Goal: Information Seeking & Learning: Check status

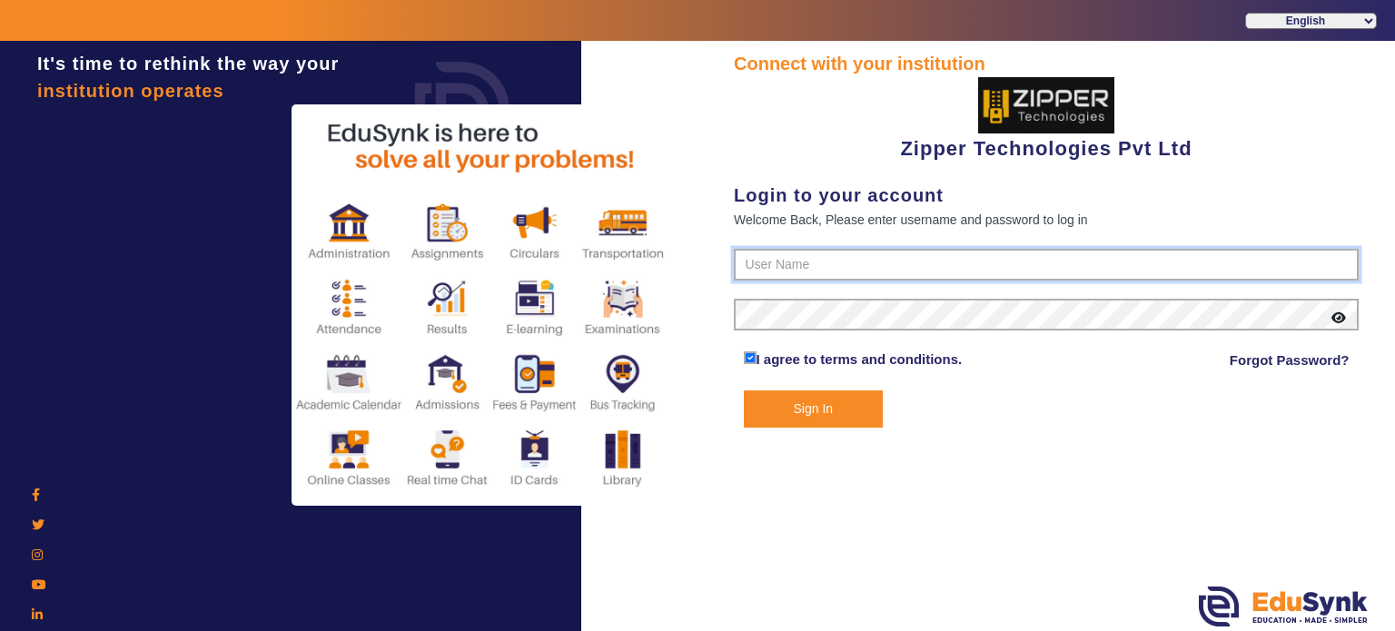
type input "1008790000"
click at [825, 398] on button "Sign In" at bounding box center [814, 408] width 140 height 37
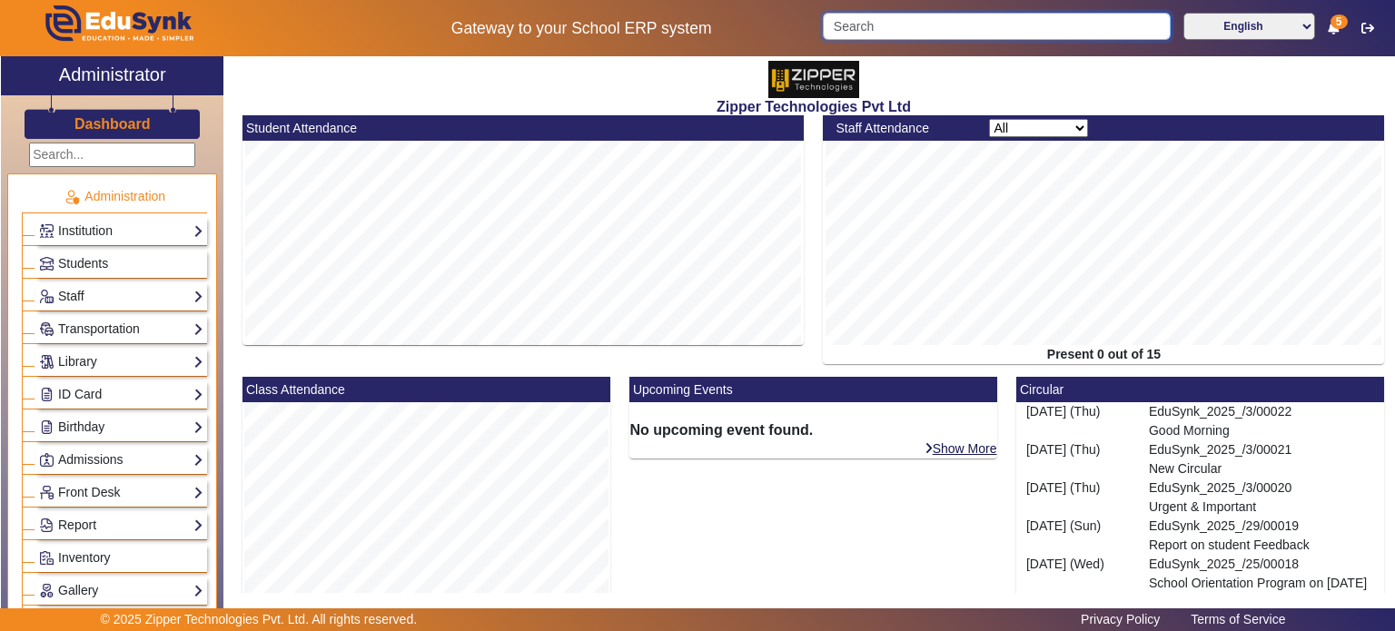
click at [888, 35] on input "Search" at bounding box center [996, 26] width 347 height 27
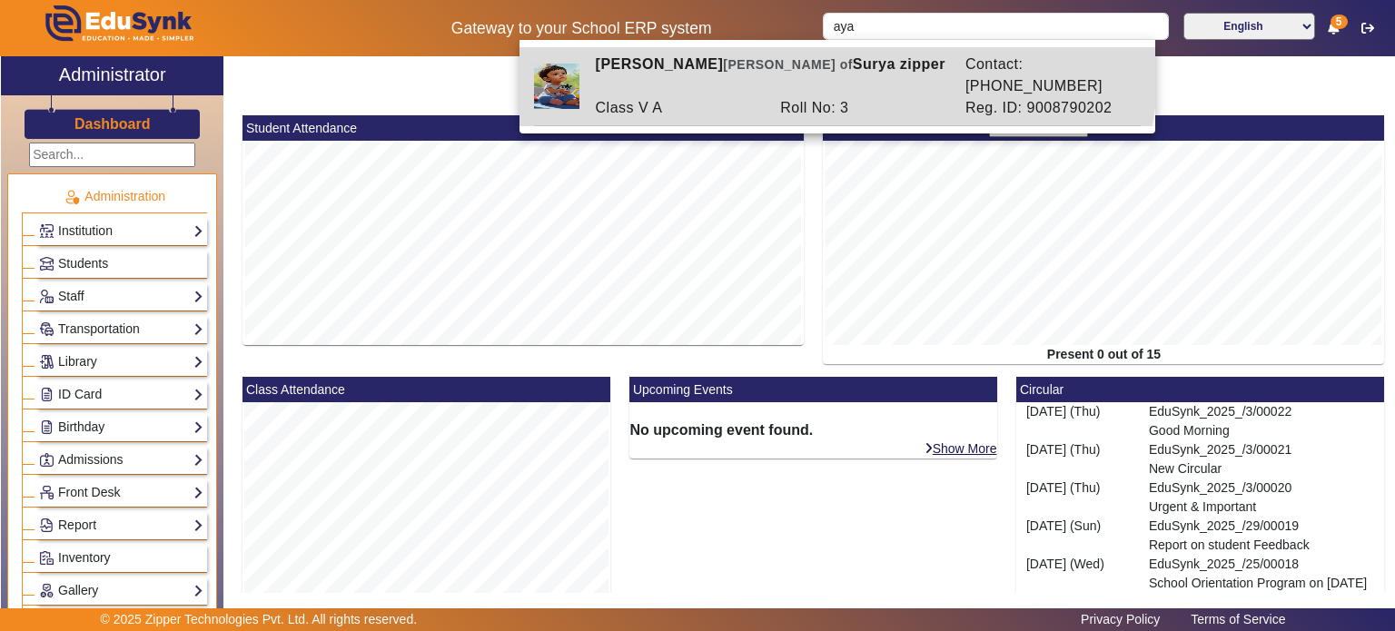
click at [815, 64] on div "[PERSON_NAME] [PERSON_NAME] of [PERSON_NAME] zipper" at bounding box center [771, 76] width 370 height 44
type input "[PERSON_NAME]"
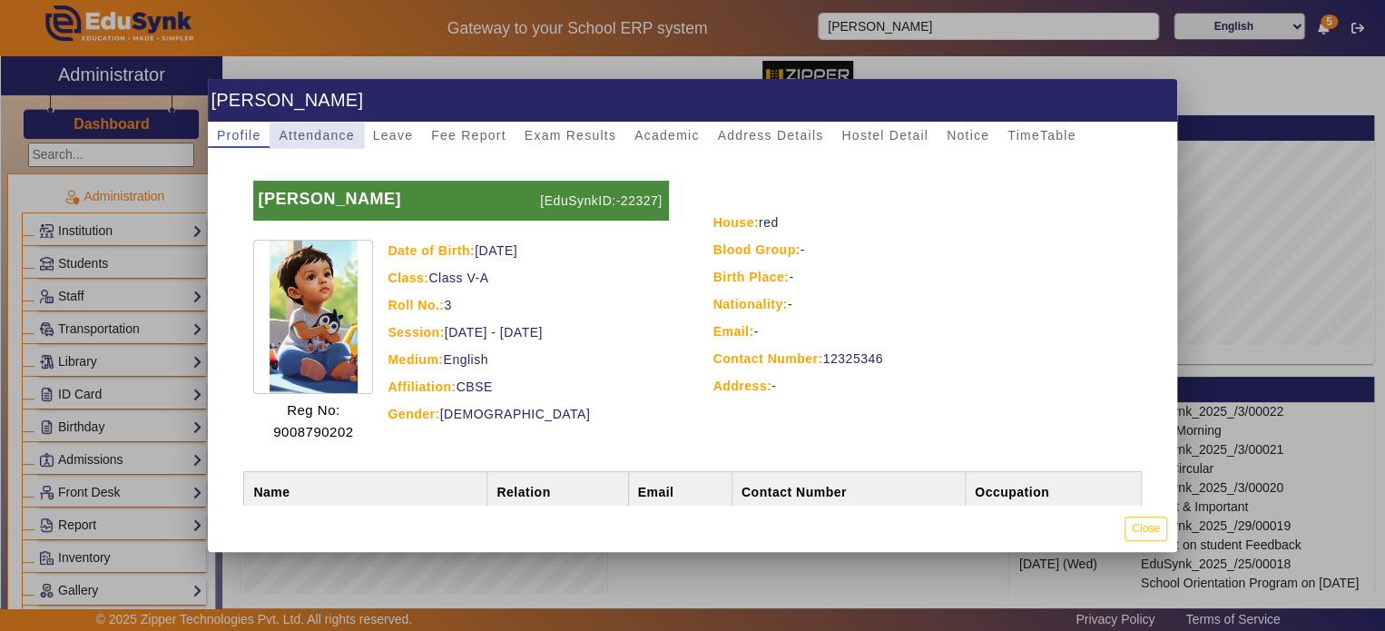
click at [307, 146] on span "Attendance" at bounding box center [316, 135] width 75 height 25
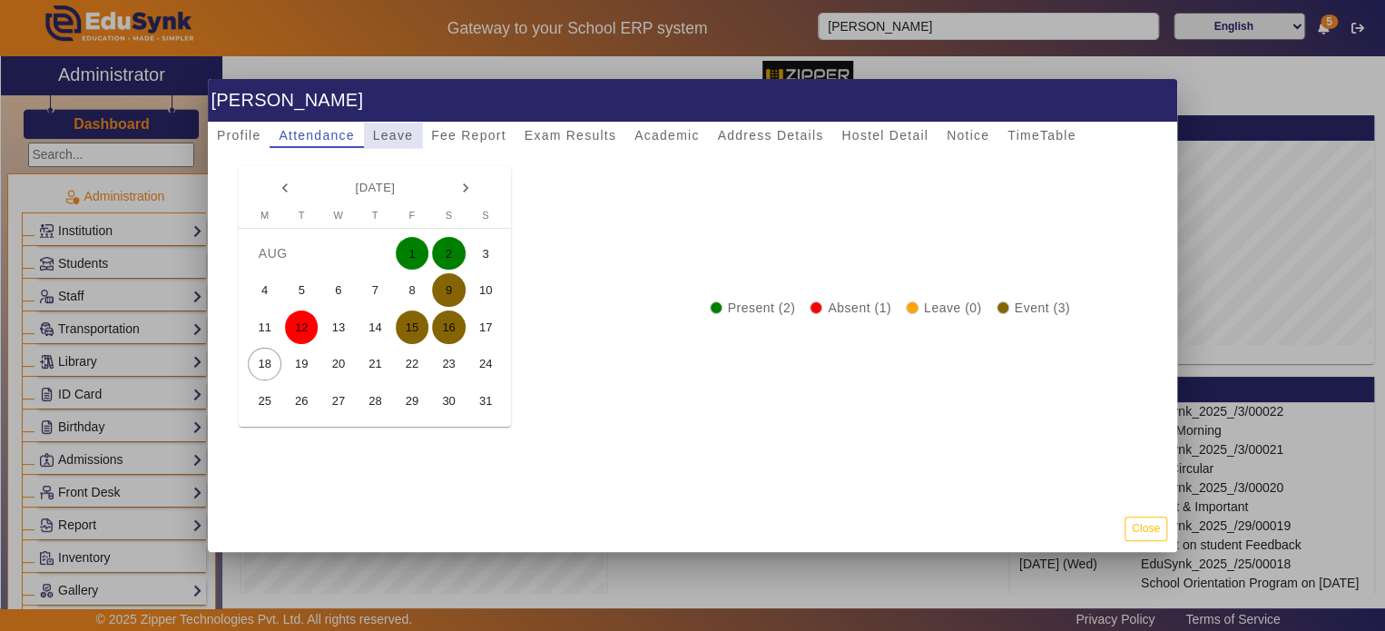
click at [391, 141] on span "Leave" at bounding box center [393, 135] width 40 height 13
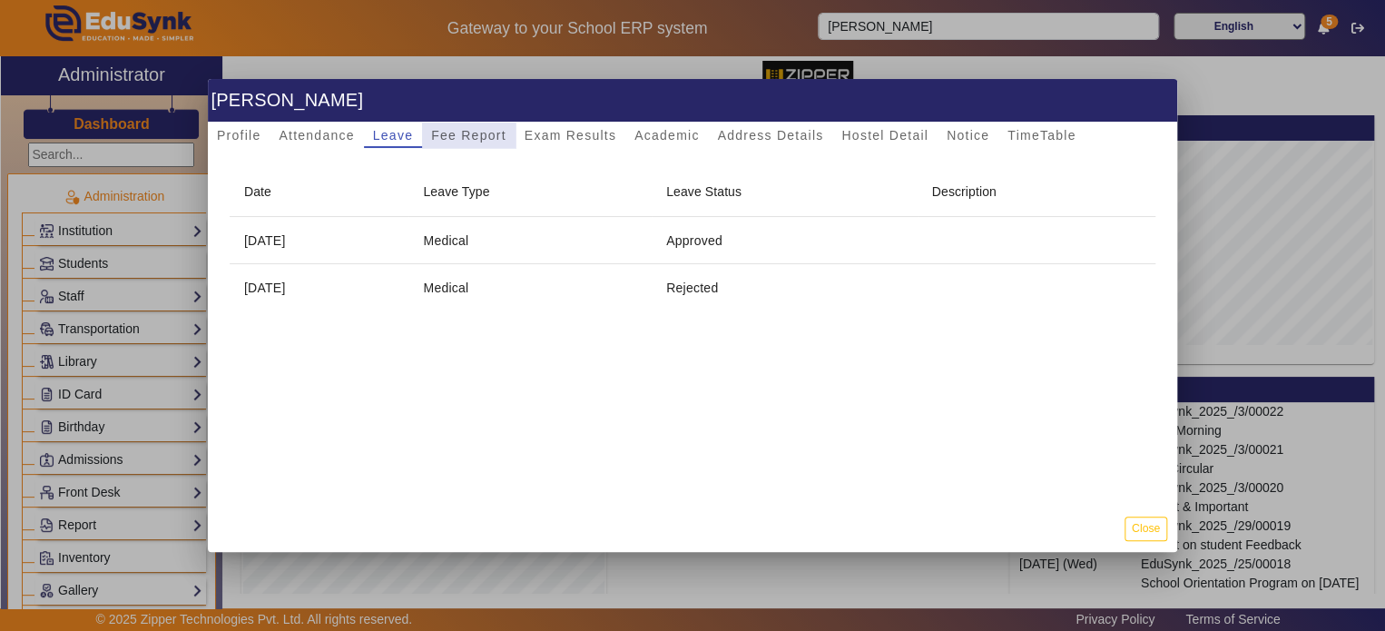
click at [480, 129] on span "Fee Report" at bounding box center [468, 135] width 75 height 13
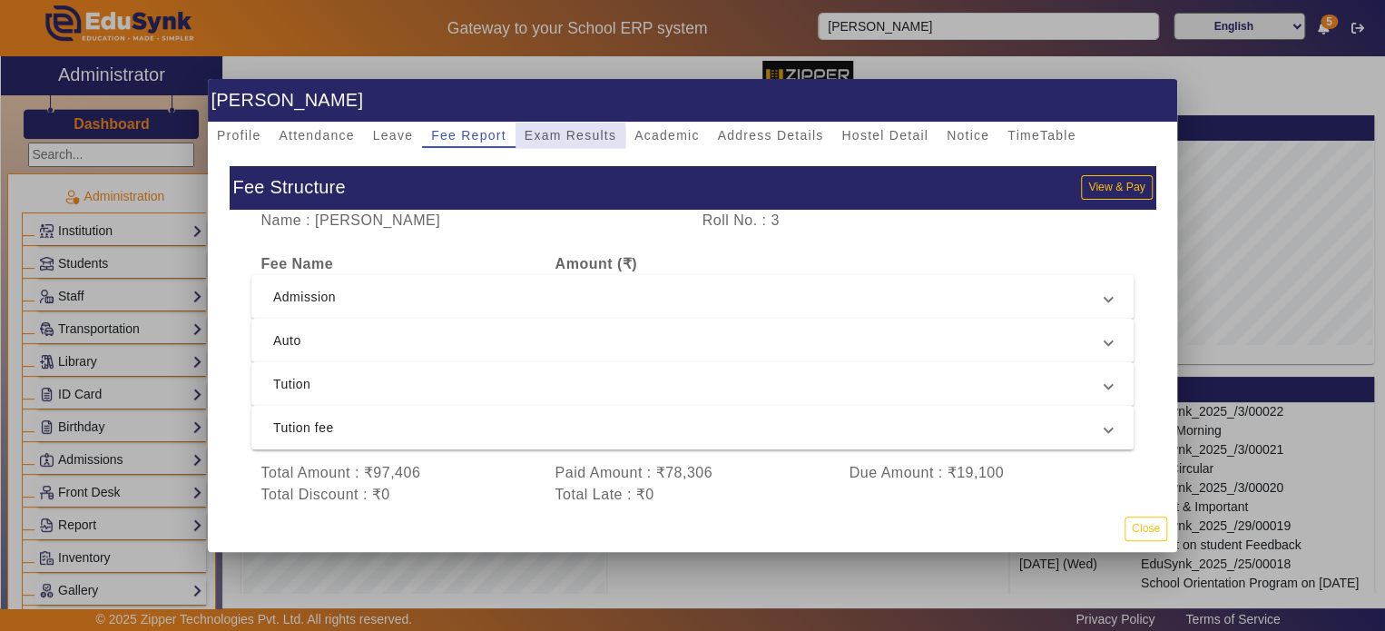
click at [542, 137] on span "Exam Results" at bounding box center [571, 135] width 92 height 13
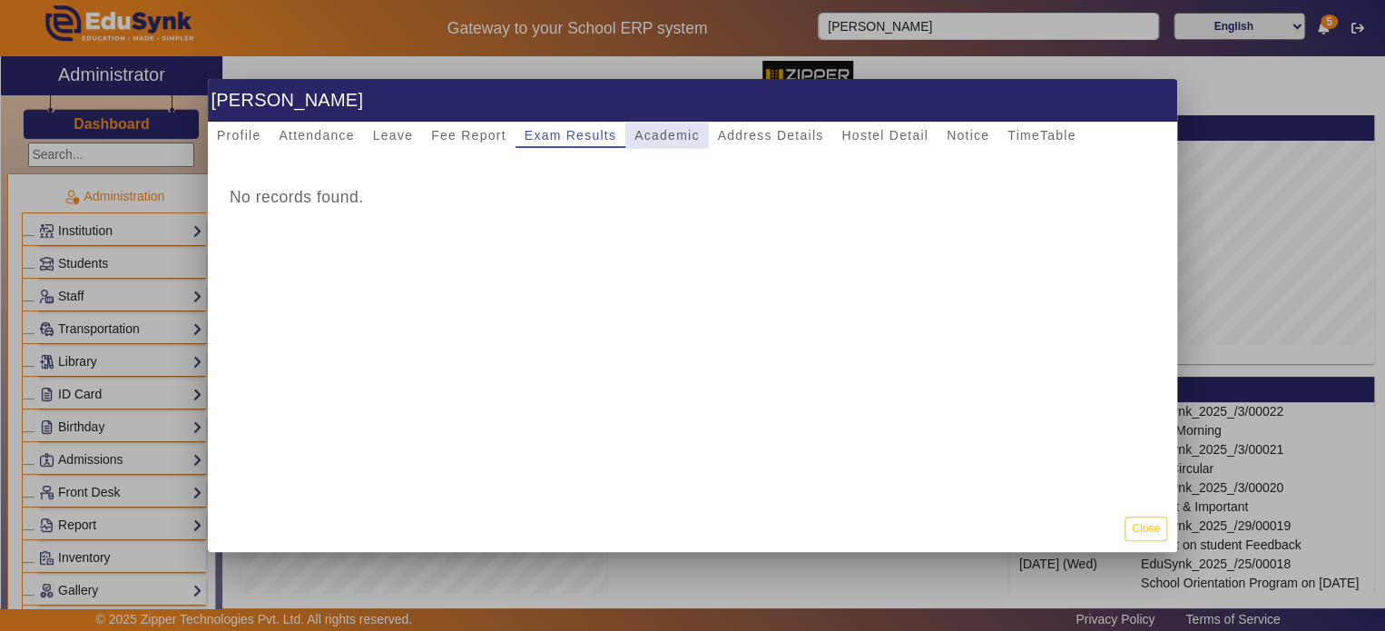
click at [646, 129] on span "Academic" at bounding box center [667, 135] width 64 height 13
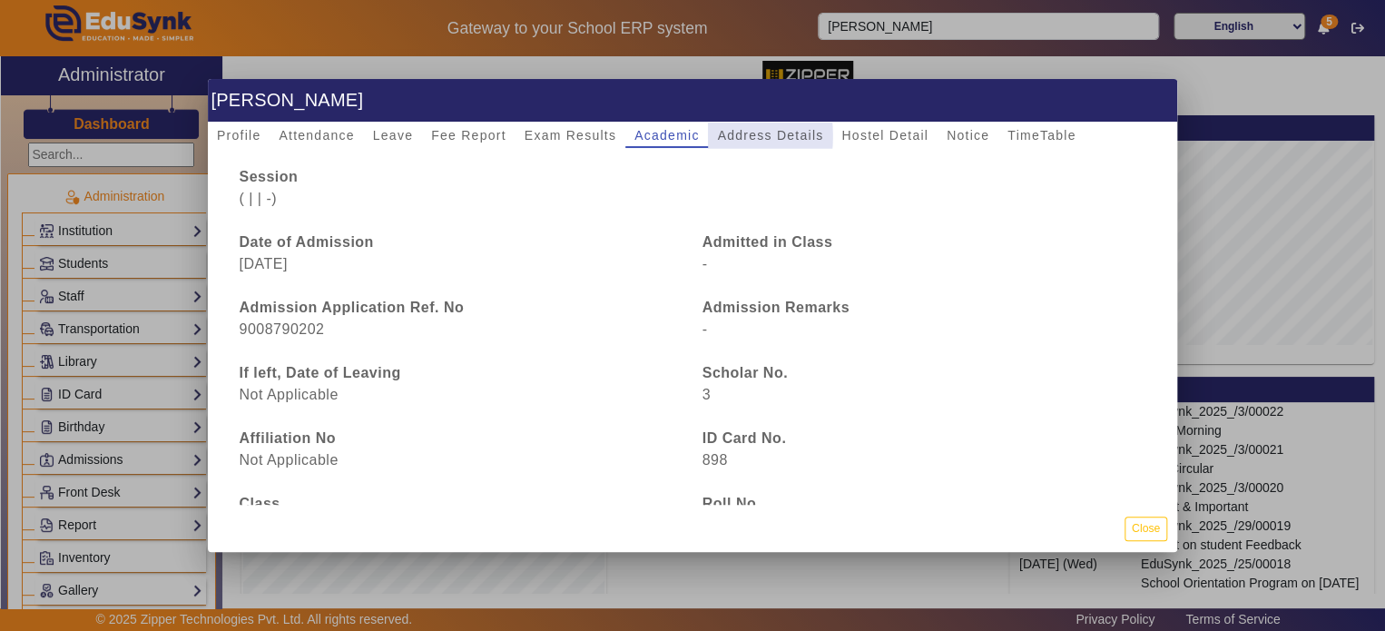
click at [741, 136] on span "Address Details" at bounding box center [770, 135] width 106 height 13
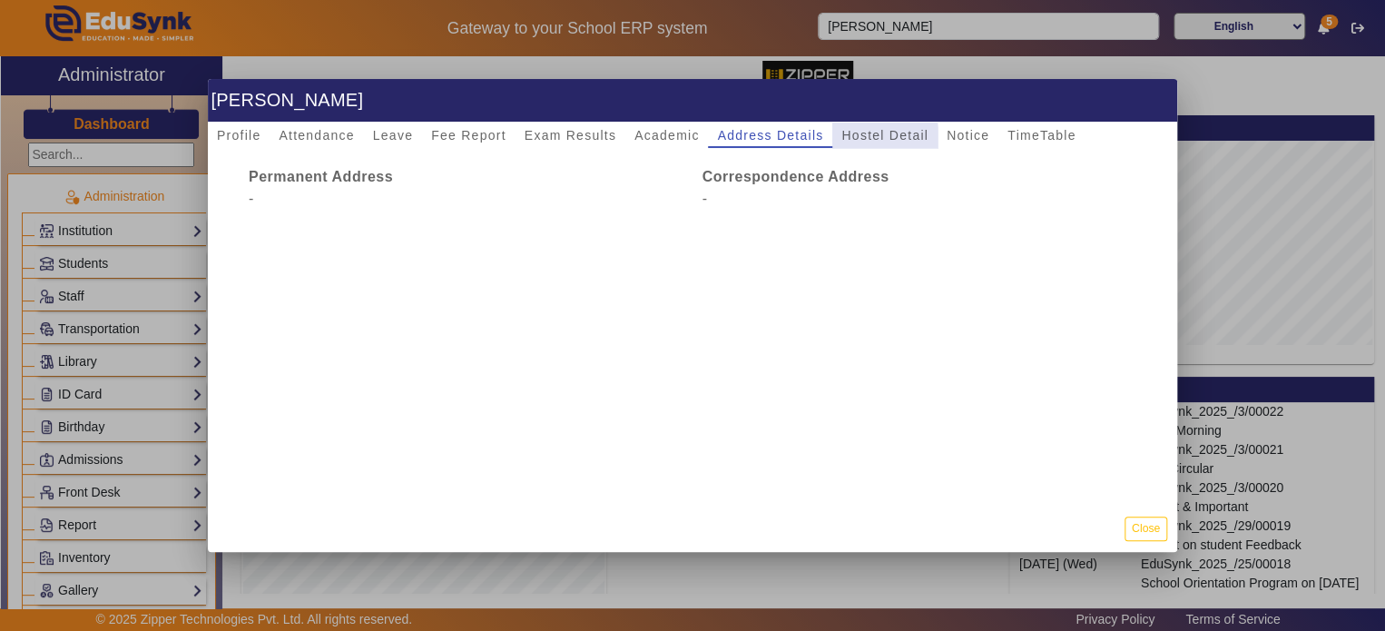
click at [842, 141] on span "Hostel Detail" at bounding box center [885, 135] width 87 height 13
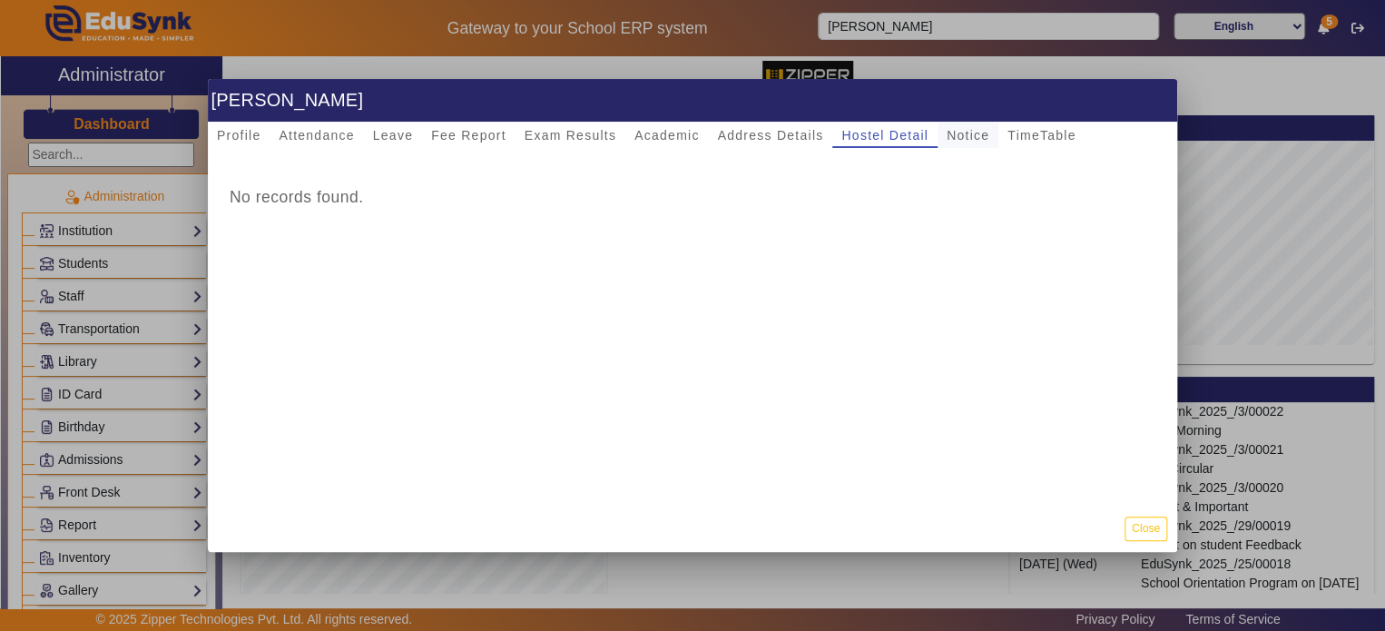
click at [968, 135] on span "Notice" at bounding box center [968, 135] width 43 height 13
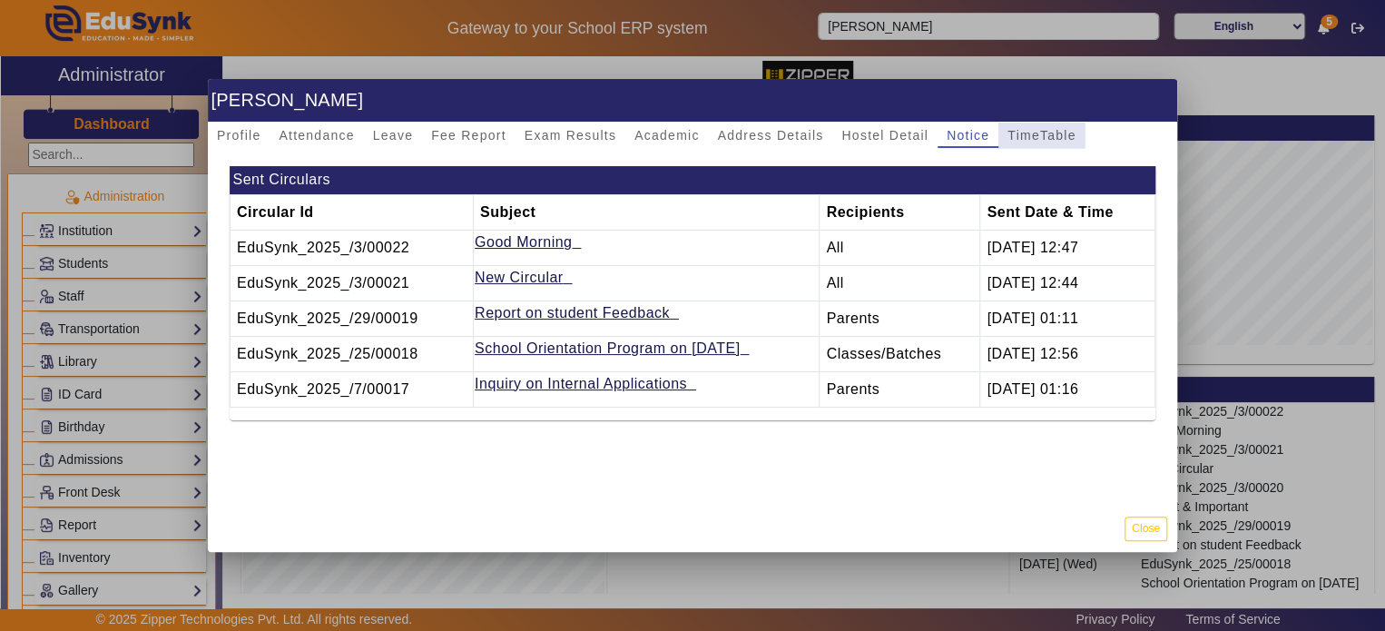
click at [1036, 143] on span "TimeTable" at bounding box center [1042, 135] width 68 height 25
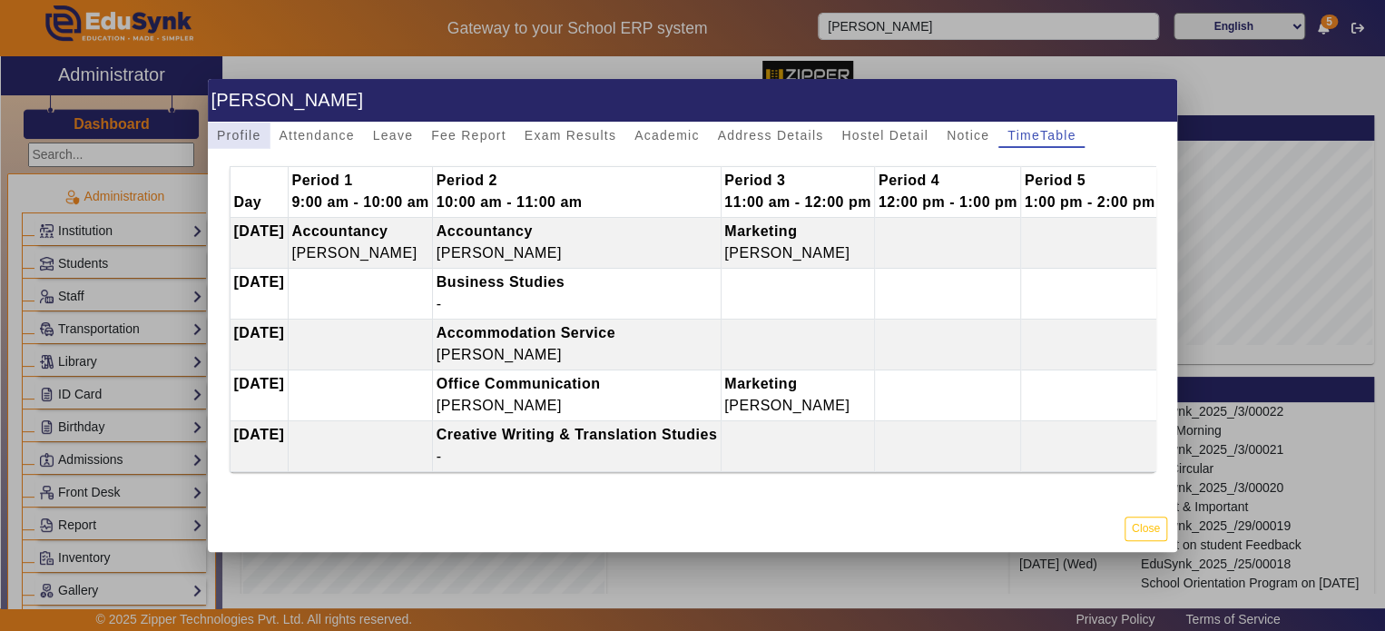
click at [236, 131] on span "Profile" at bounding box center [239, 135] width 44 height 13
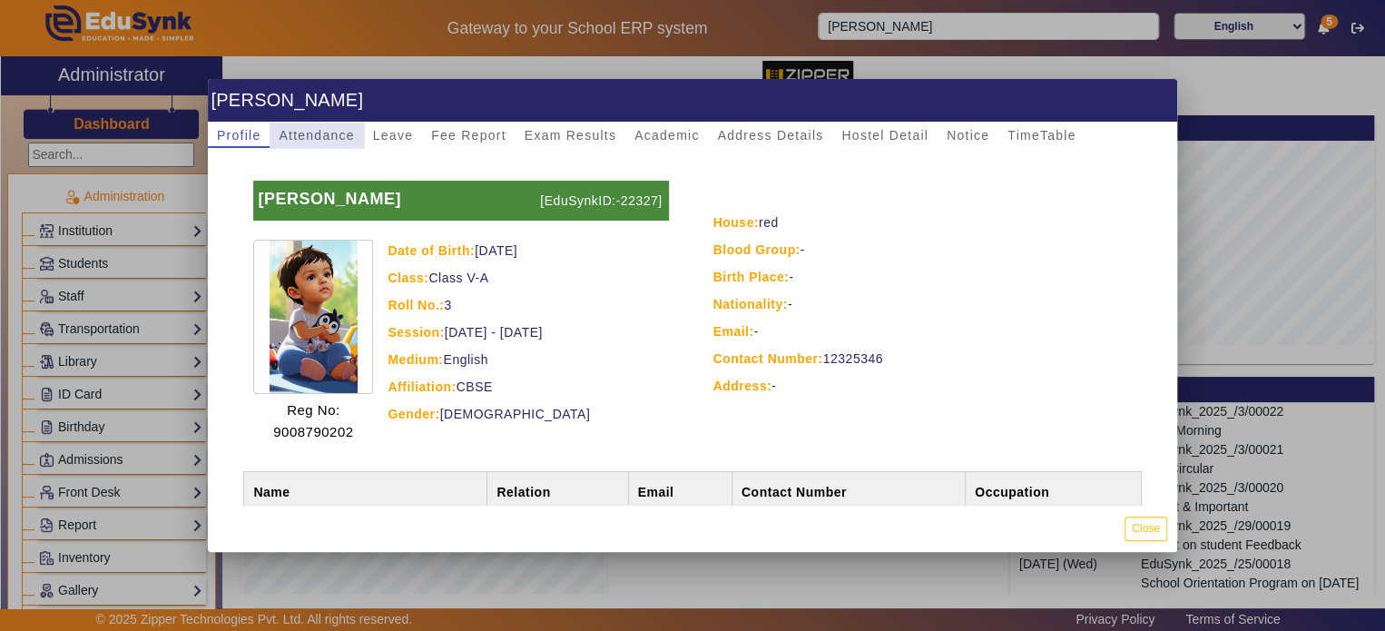
click at [334, 143] on span "Attendance" at bounding box center [316, 135] width 75 height 25
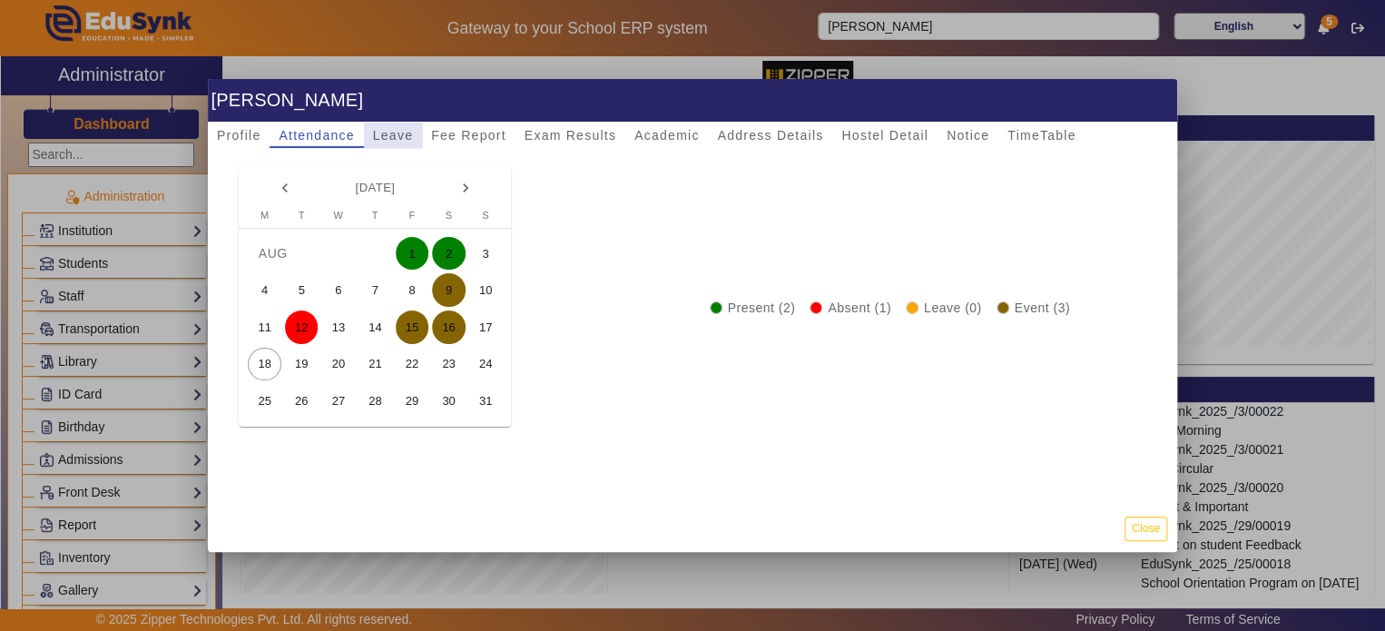
click at [408, 141] on span "Leave" at bounding box center [393, 135] width 40 height 13
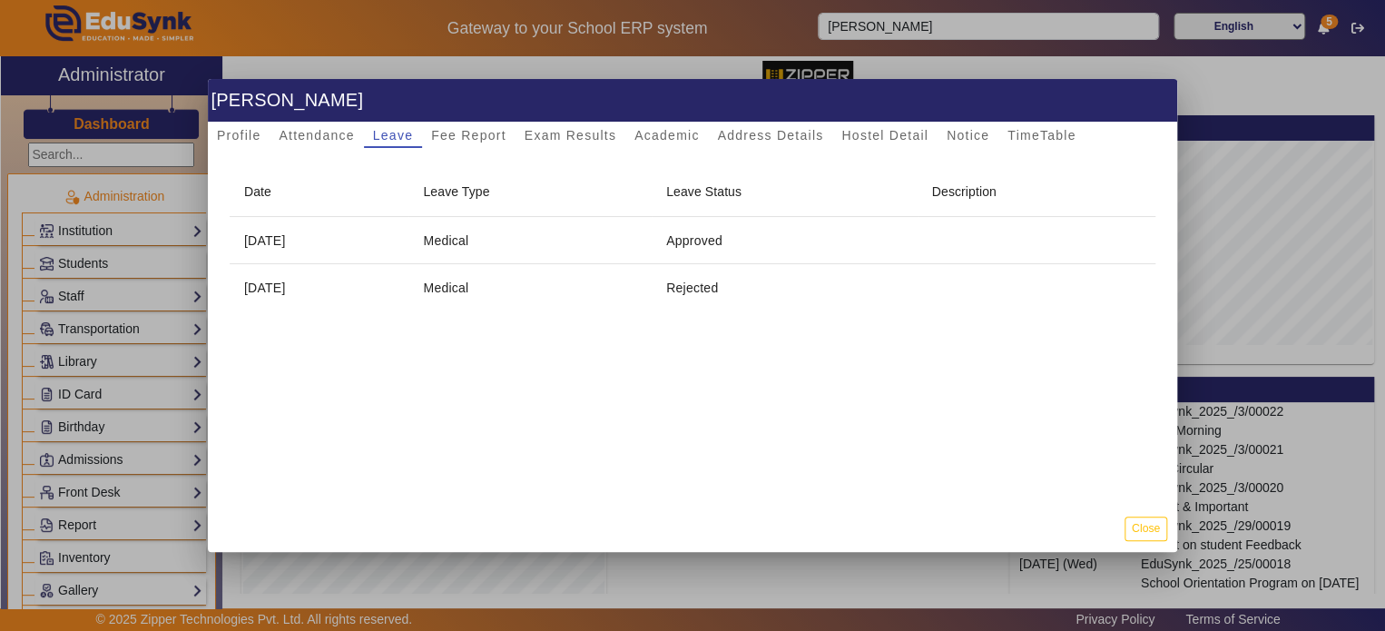
click at [463, 149] on div "Date Leave Type Leave Status Description [DATE] Medical Approved [DATE] Medical…" at bounding box center [693, 326] width 970 height 357
click at [468, 147] on span "Fee Report" at bounding box center [468, 135] width 75 height 25
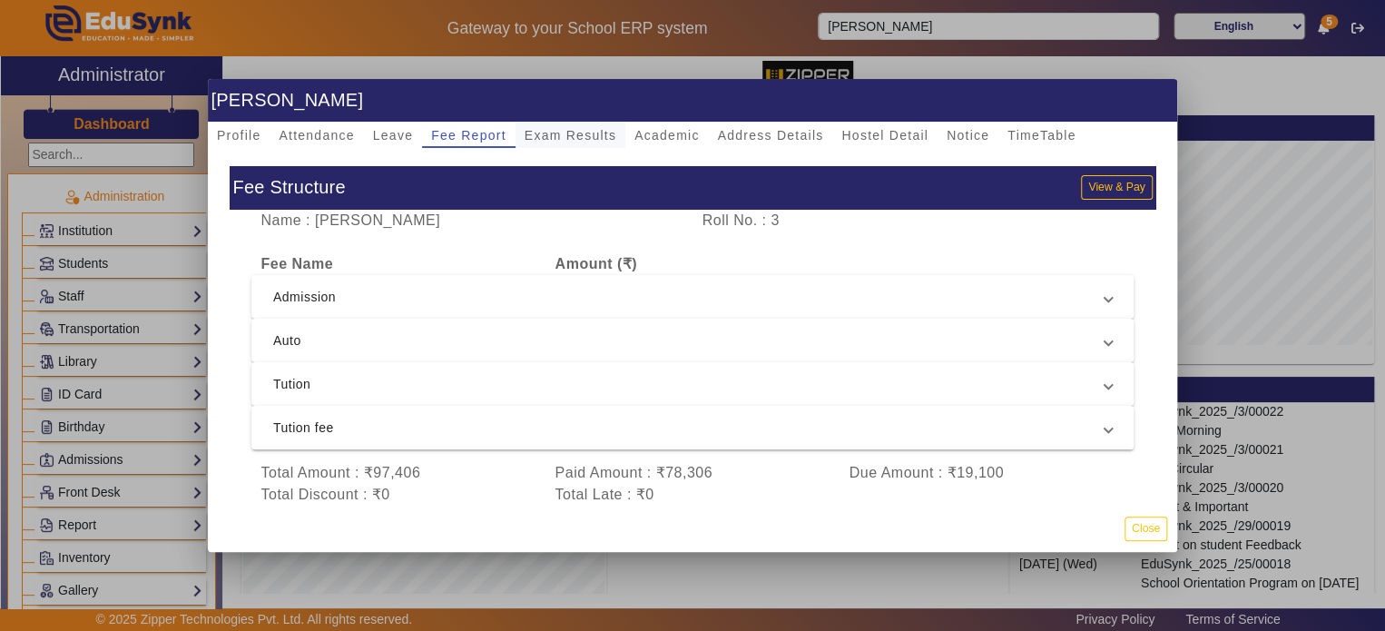
click at [527, 129] on span "Exam Results" at bounding box center [571, 135] width 92 height 13
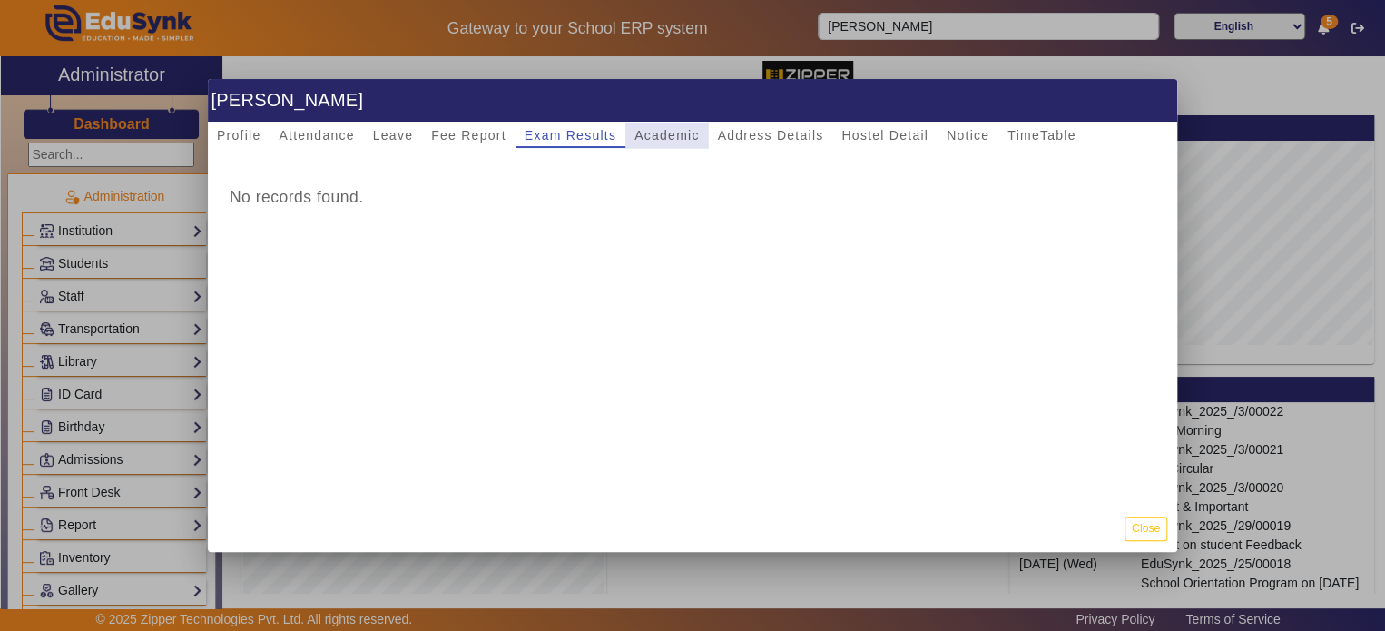
click at [668, 143] on span "Academic" at bounding box center [667, 135] width 64 height 25
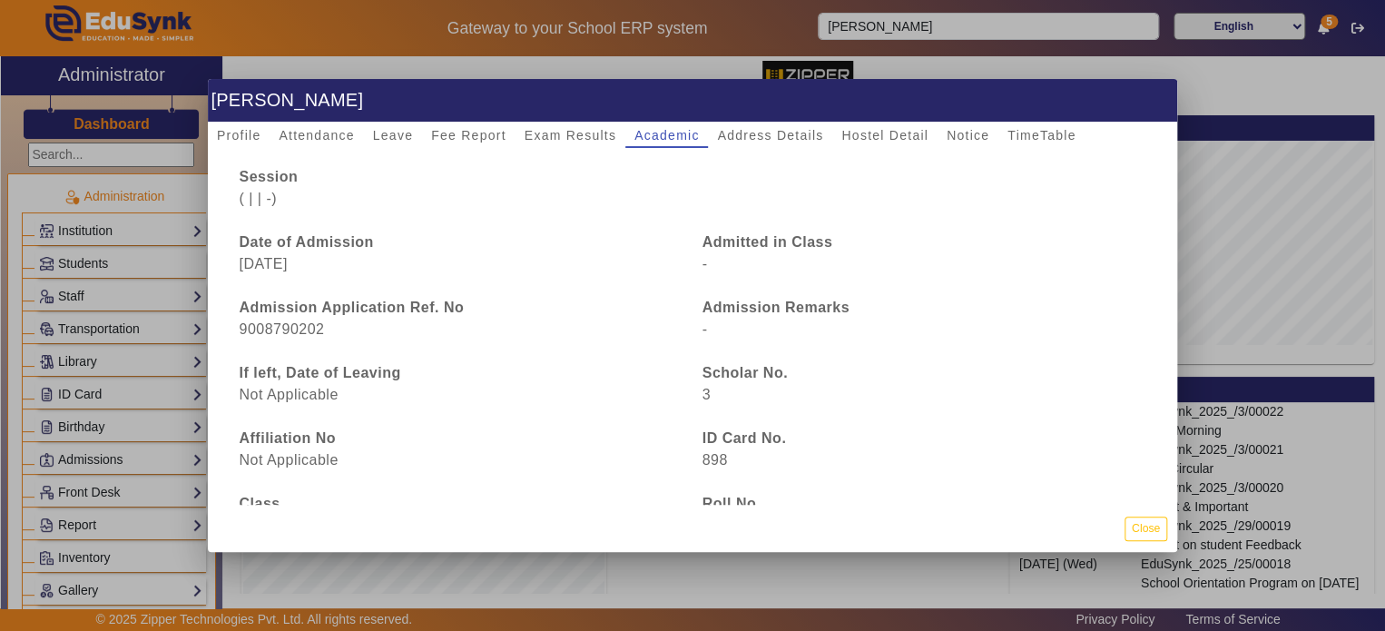
click at [764, 113] on h1 "[PERSON_NAME]" at bounding box center [693, 100] width 970 height 43
click at [766, 129] on span "Address Details" at bounding box center [770, 135] width 106 height 13
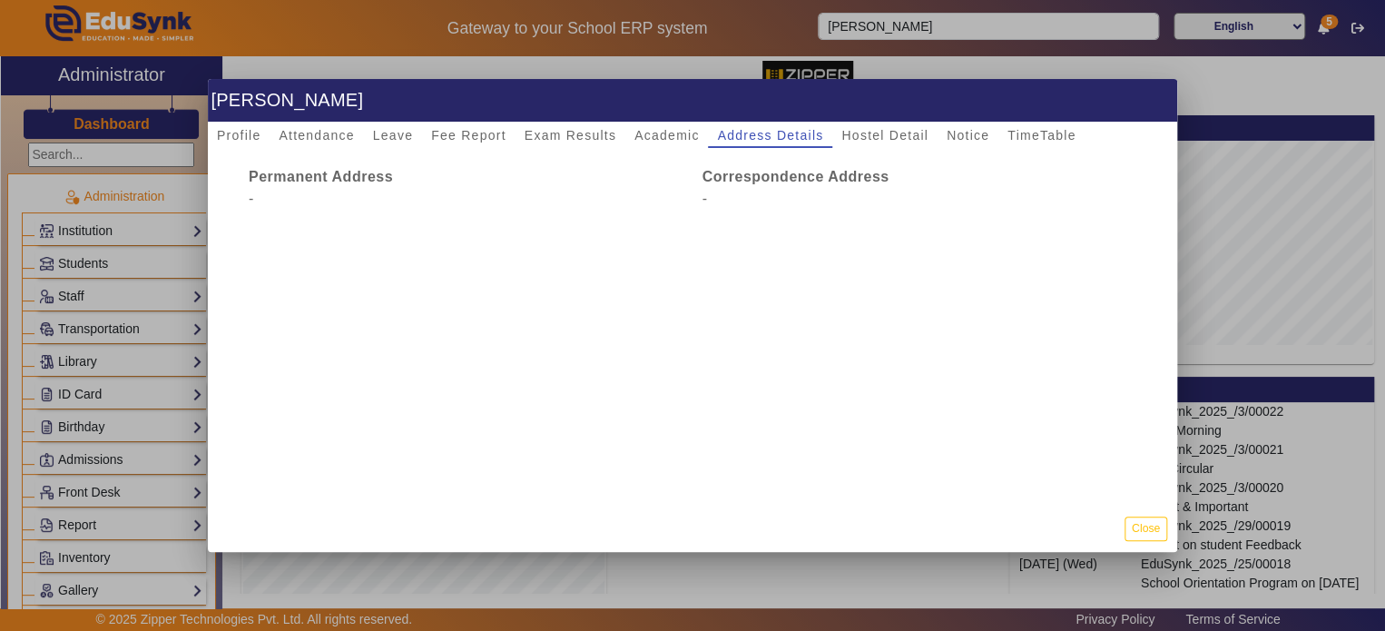
click at [874, 155] on div "Permanent Address - Correspondence Address -" at bounding box center [693, 326] width 970 height 357
click at [885, 141] on span "Hostel Detail" at bounding box center [885, 135] width 87 height 13
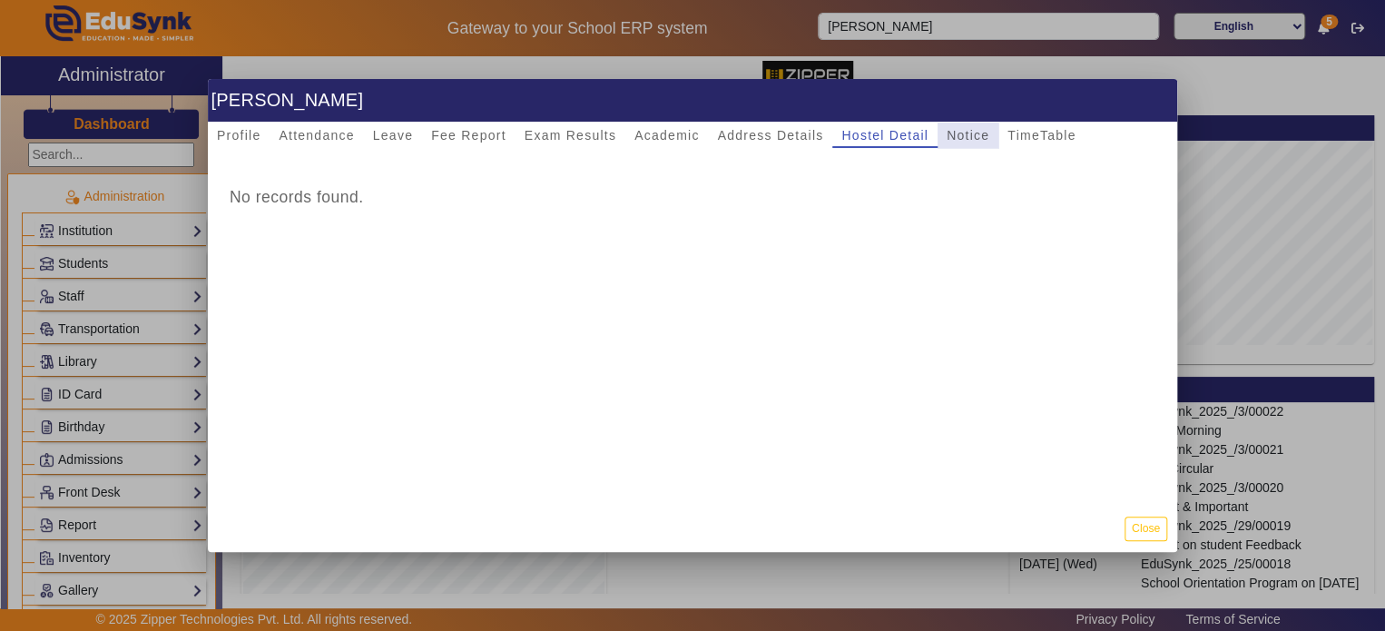
click at [947, 146] on span "Notice" at bounding box center [968, 135] width 43 height 25
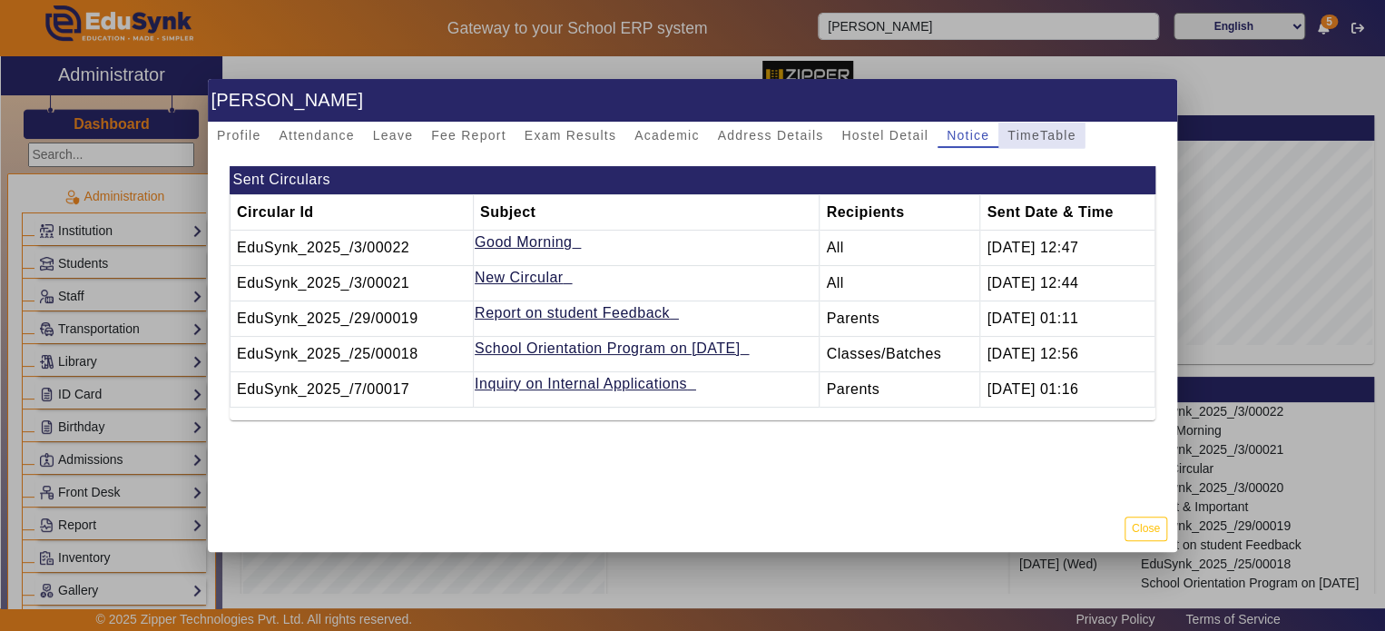
click at [1035, 123] on span "TimeTable" at bounding box center [1042, 135] width 68 height 25
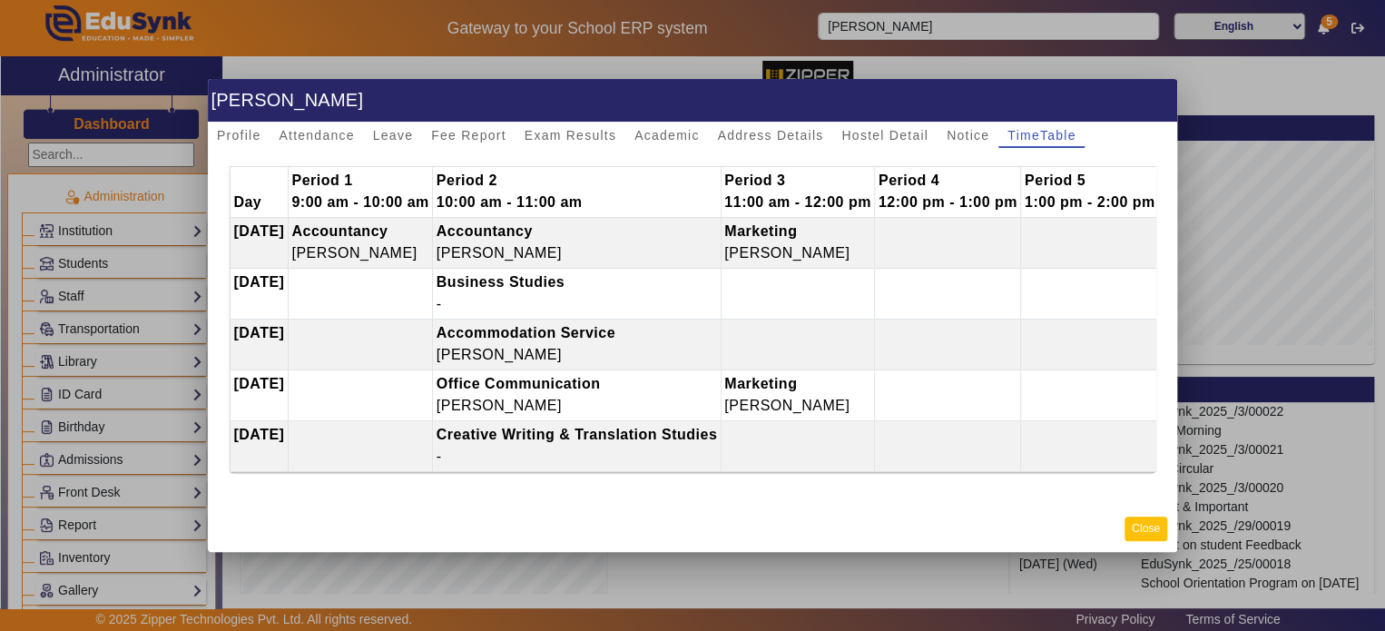
click at [1158, 522] on button "Close" at bounding box center [1146, 529] width 43 height 25
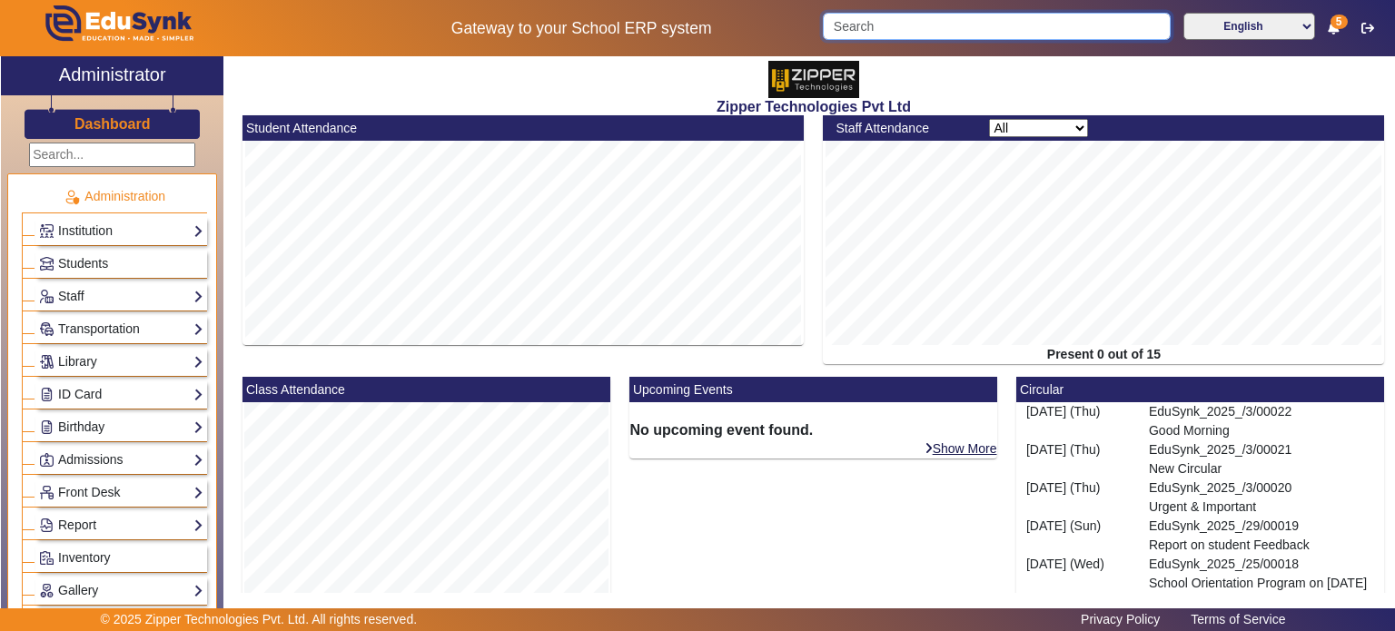
click at [851, 24] on input "Search" at bounding box center [996, 26] width 347 height 27
